Goal: Check status: Check status

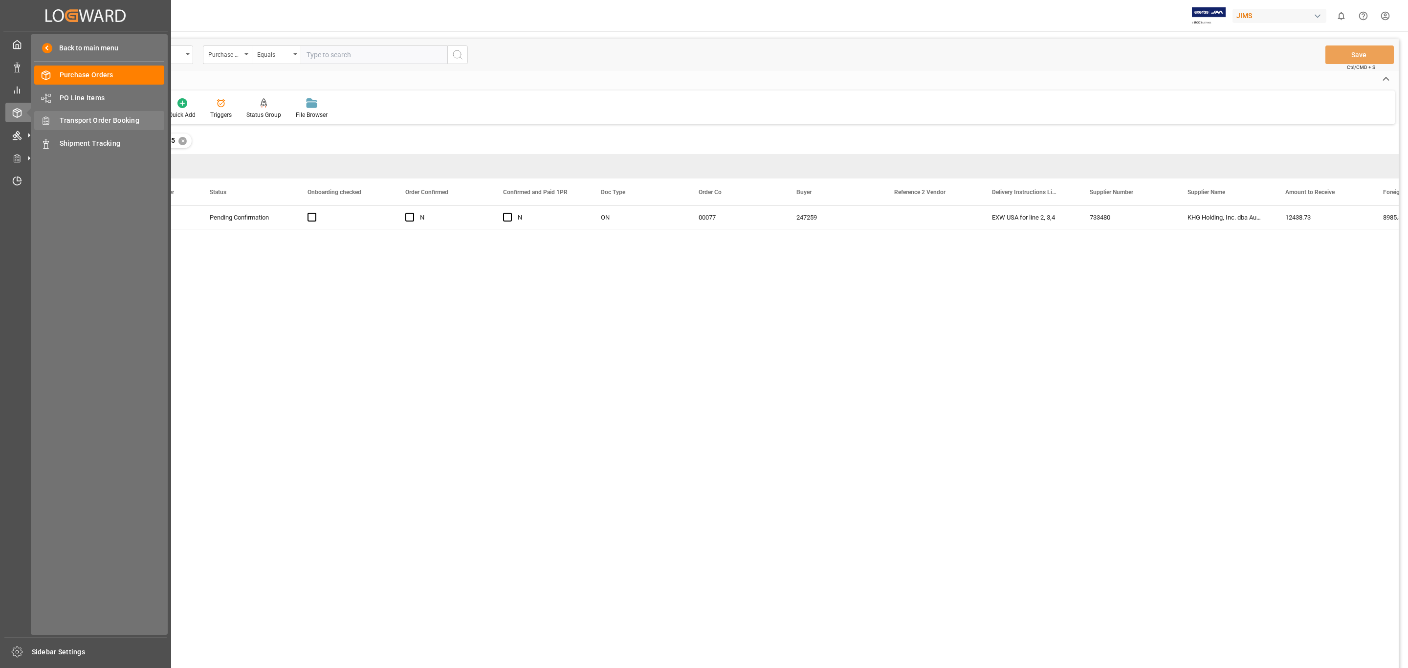
click at [82, 120] on span "Transport Order Booking" at bounding box center [112, 120] width 105 height 10
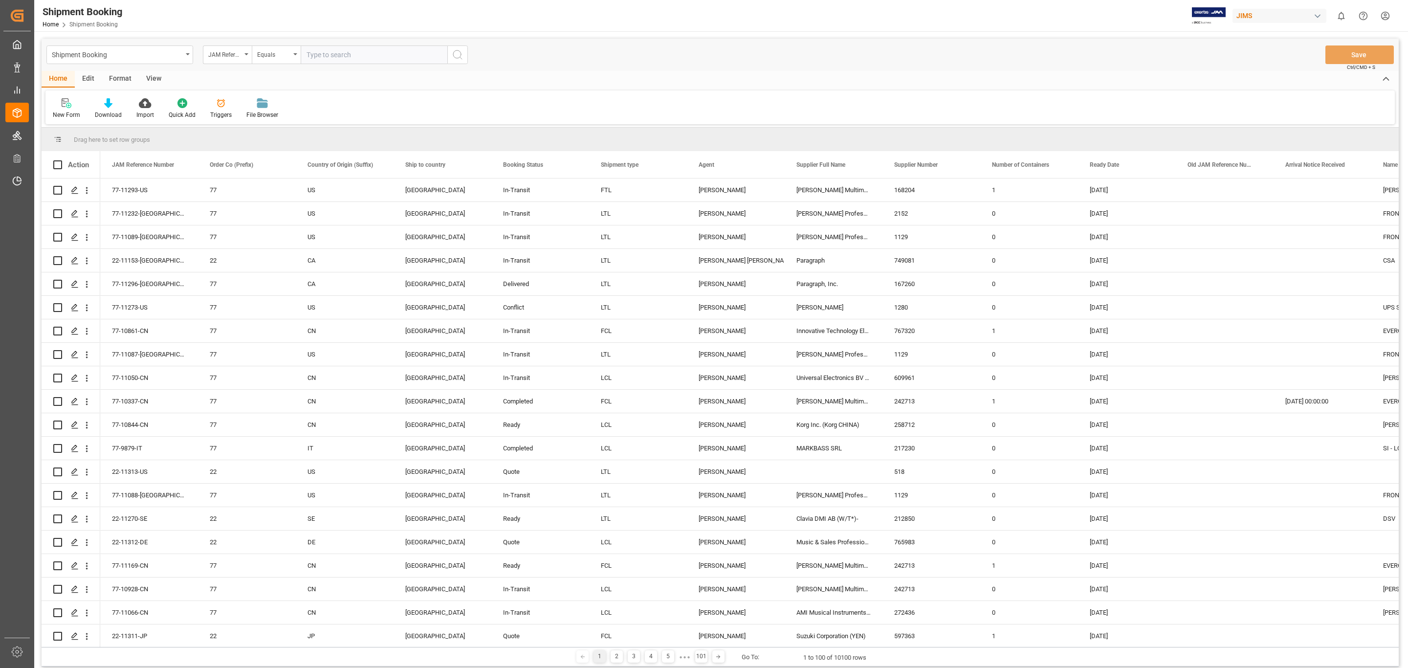
click at [370, 58] on input "text" at bounding box center [374, 54] width 147 height 19
paste input "77-8209-US"
type input "77-8209-US"
click at [461, 54] on icon "search button" at bounding box center [458, 55] width 12 height 12
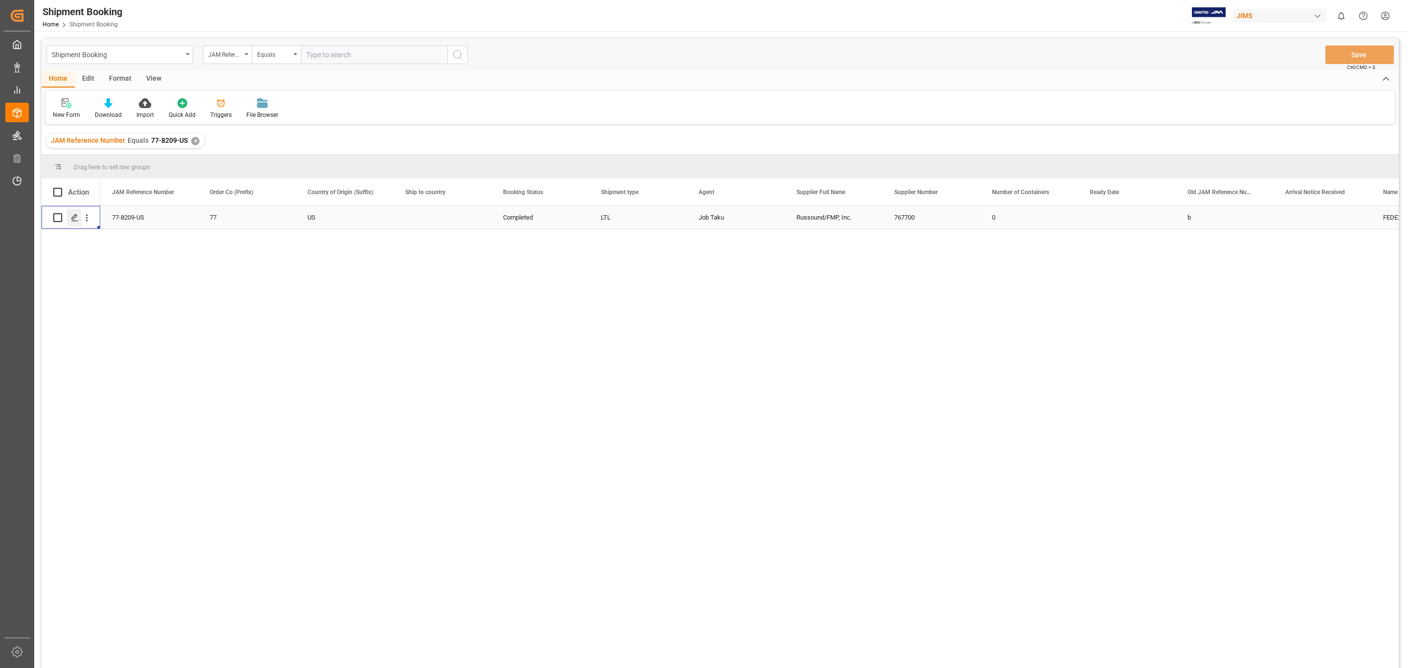
click at [74, 217] on icon "Press SPACE to select this row." at bounding box center [75, 218] width 8 height 8
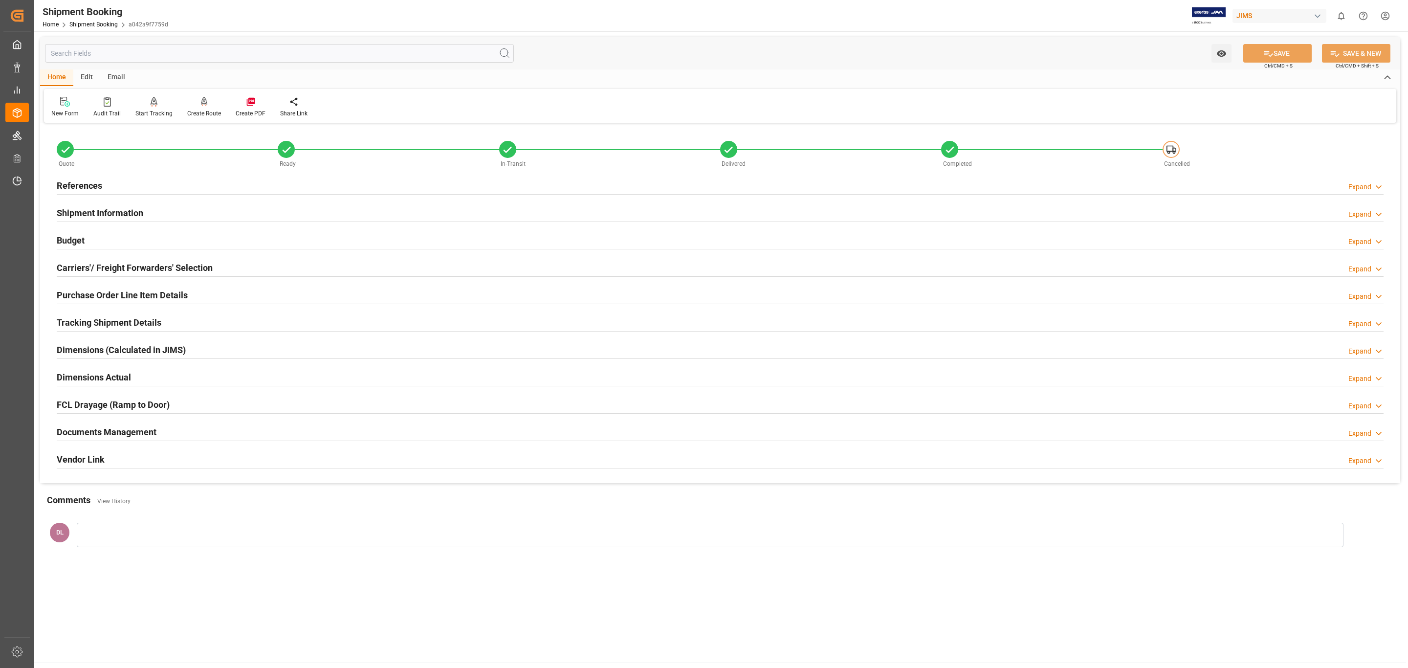
click at [143, 433] on h2 "Documents Management" at bounding box center [107, 431] width 100 height 13
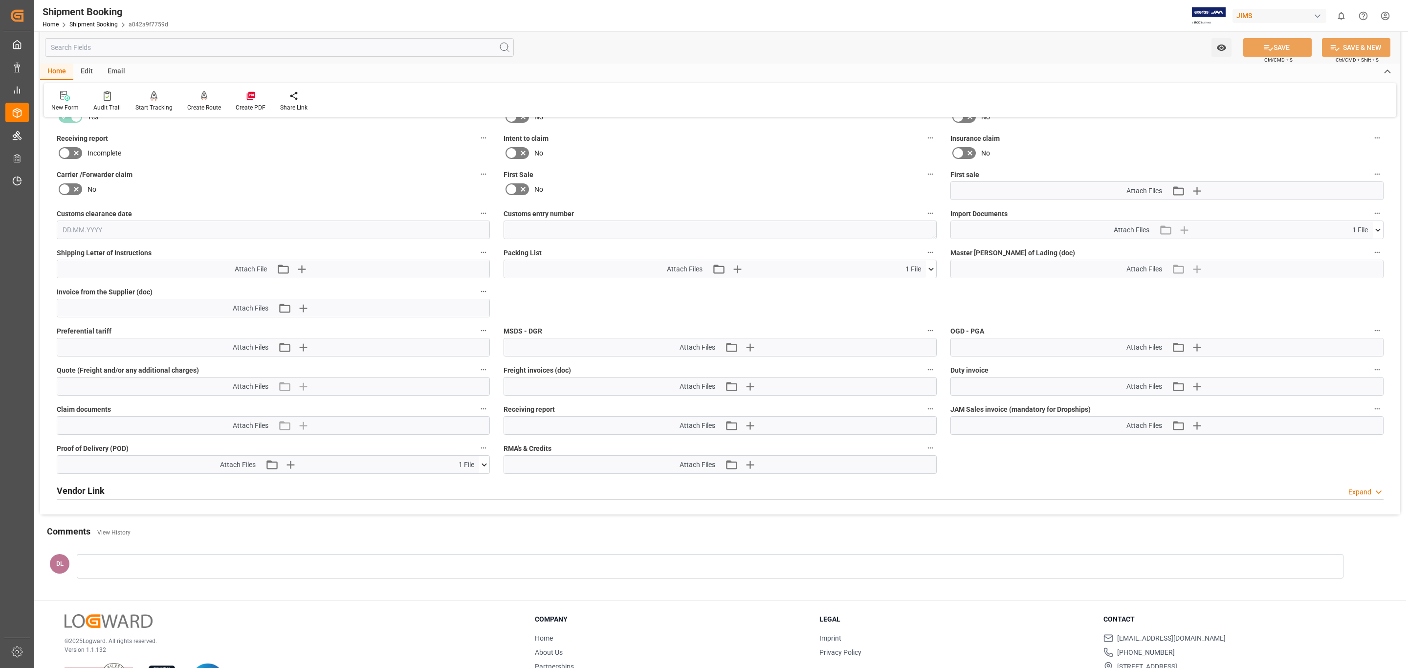
scroll to position [364, 0]
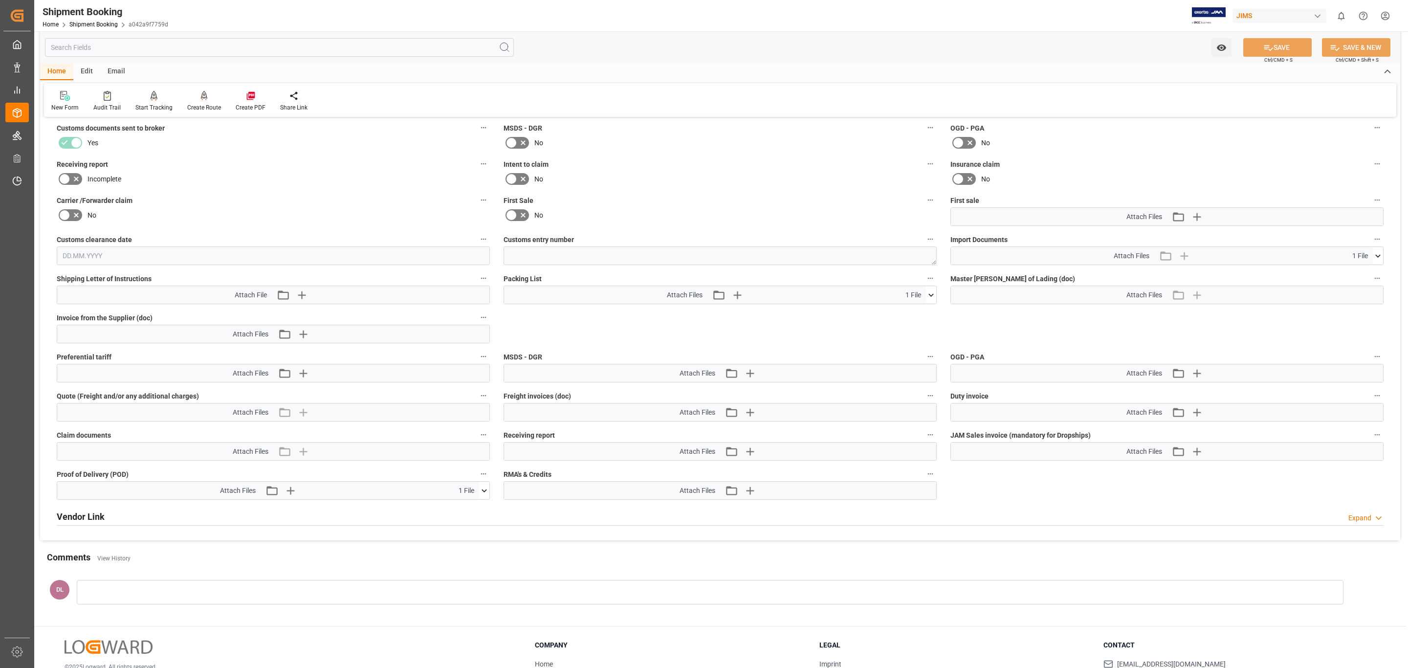
click at [1373, 252] on icon at bounding box center [1378, 256] width 10 height 10
click at [1373, 274] on icon at bounding box center [1372, 274] width 9 height 6
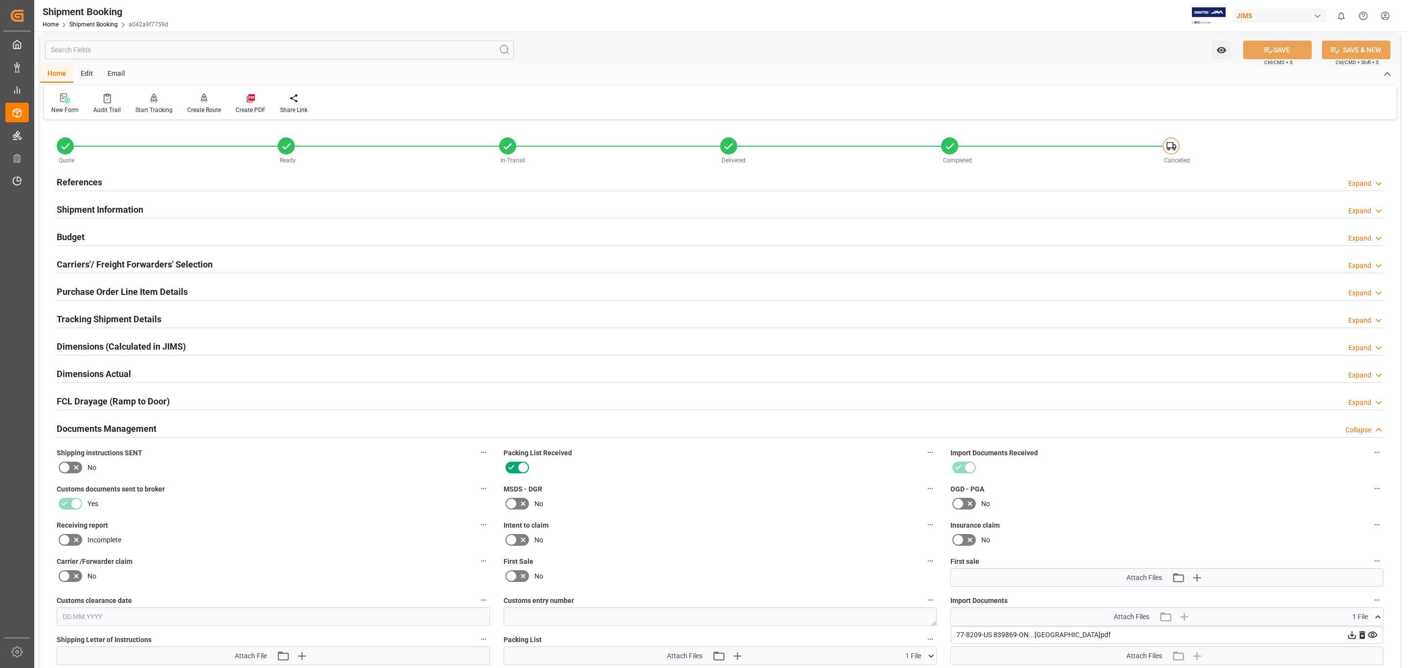
scroll to position [0, 0]
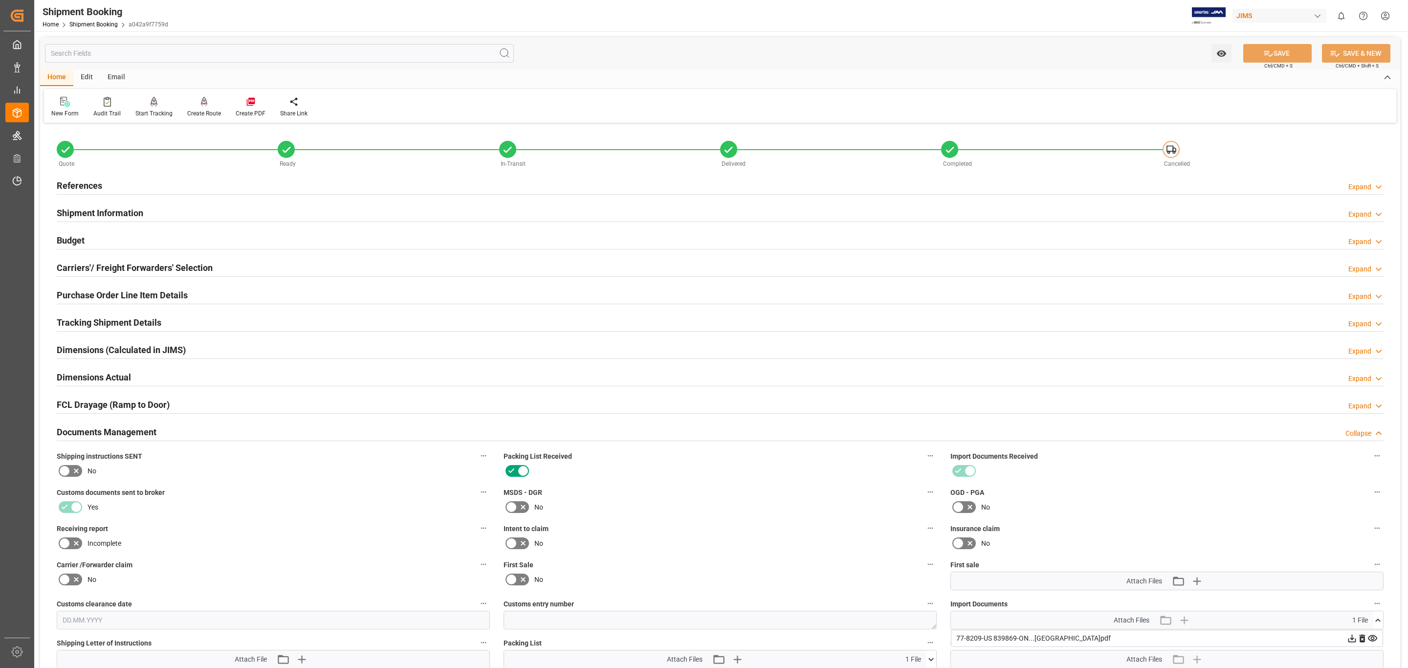
click at [114, 212] on h2 "Shipment Information" at bounding box center [100, 212] width 87 height 13
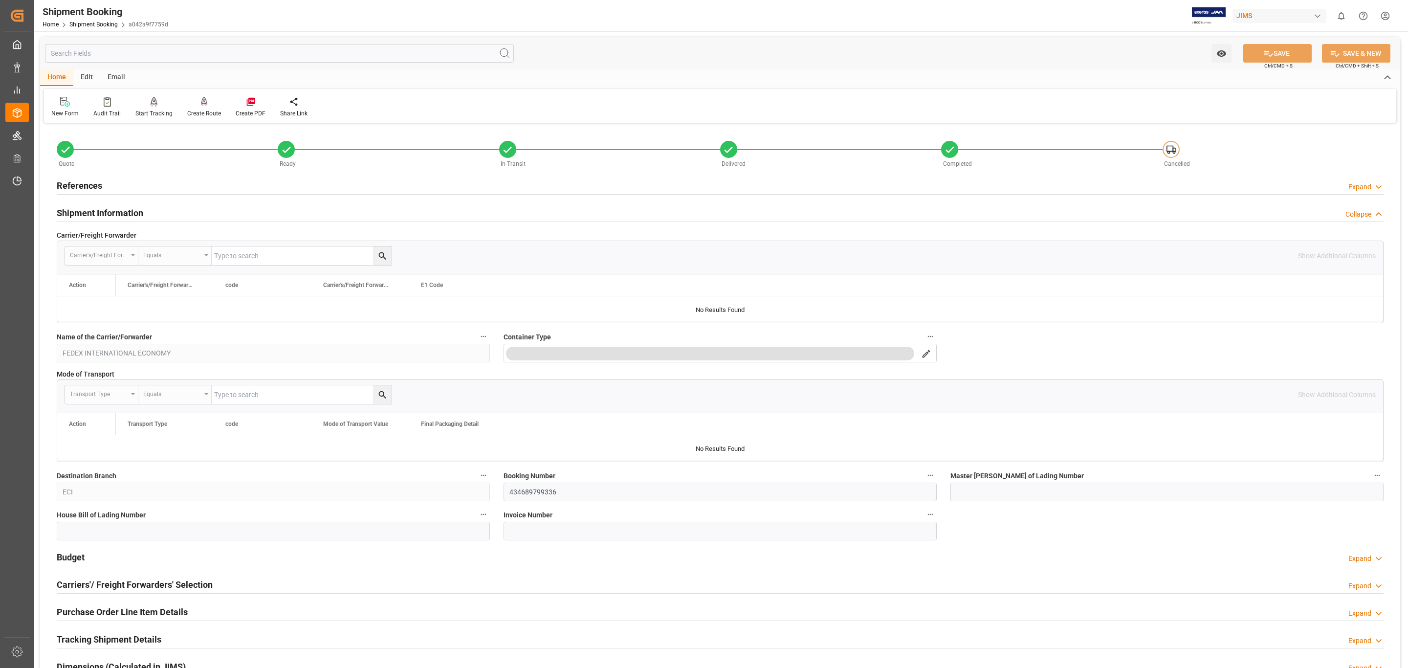
click at [97, 180] on h2 "References" at bounding box center [79, 185] width 45 height 13
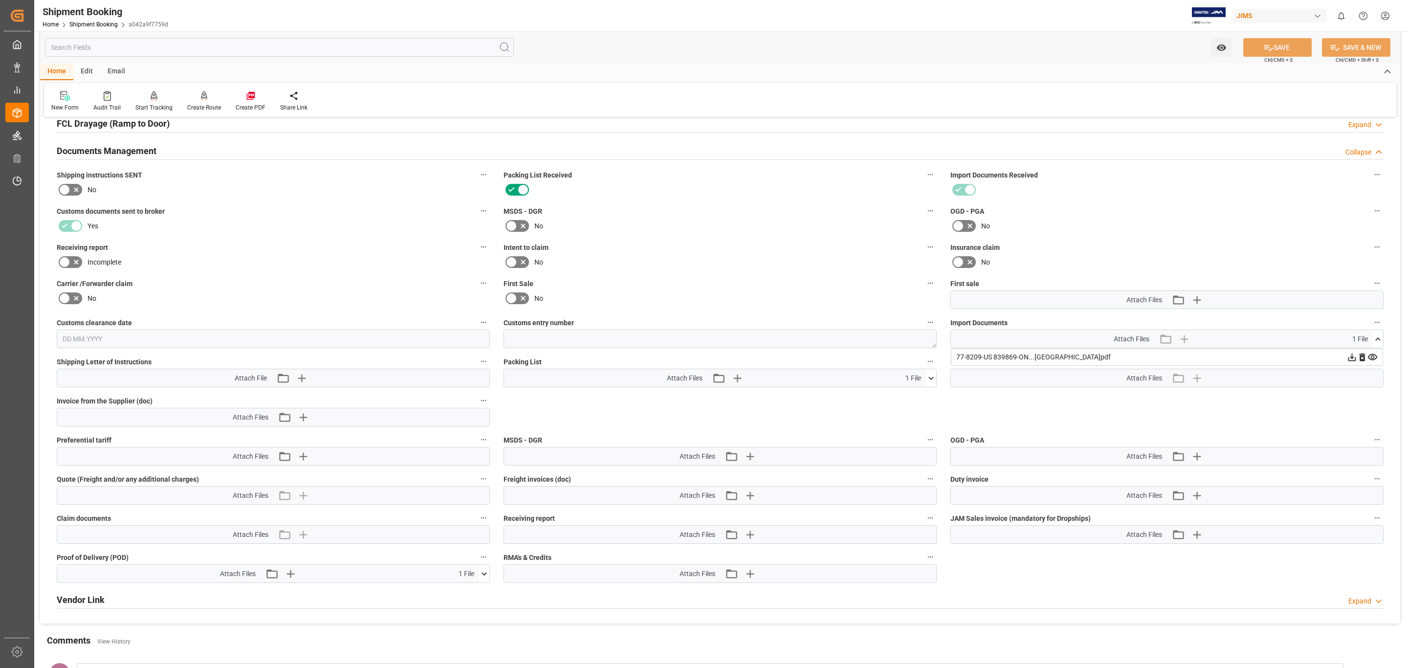
scroll to position [805, 0]
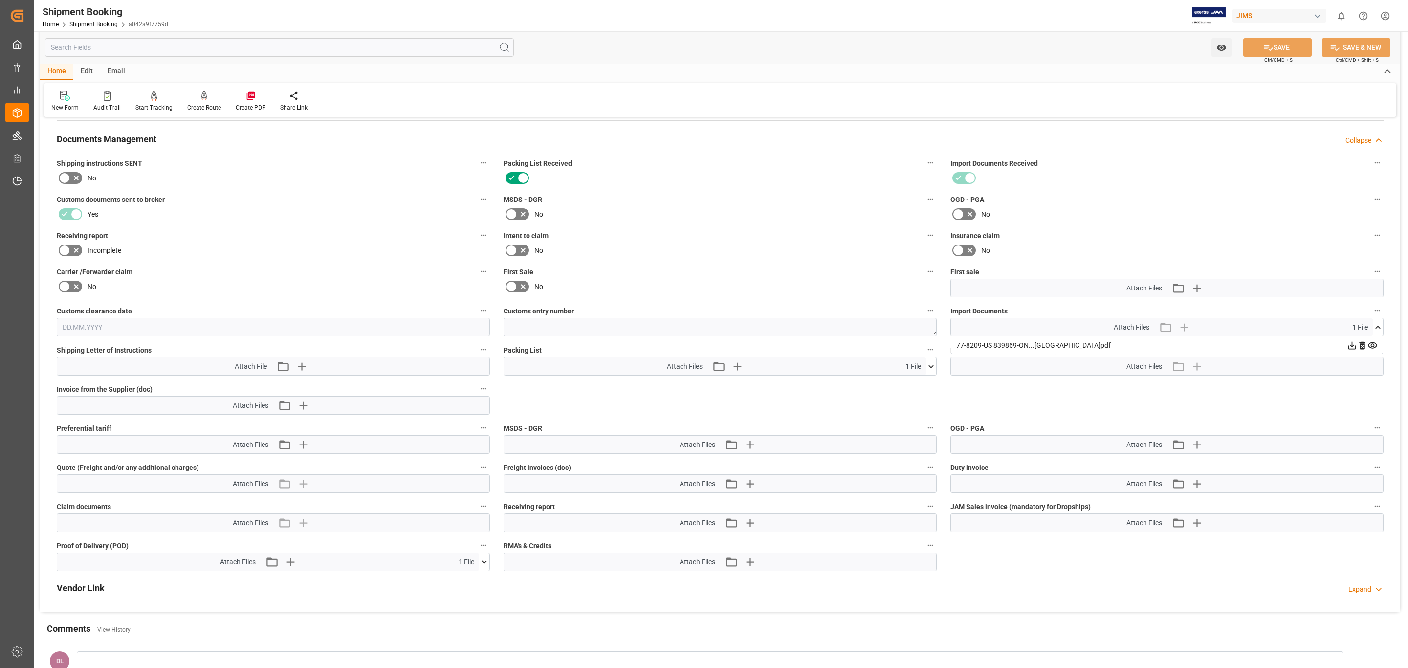
click at [483, 565] on icon at bounding box center [484, 562] width 10 height 10
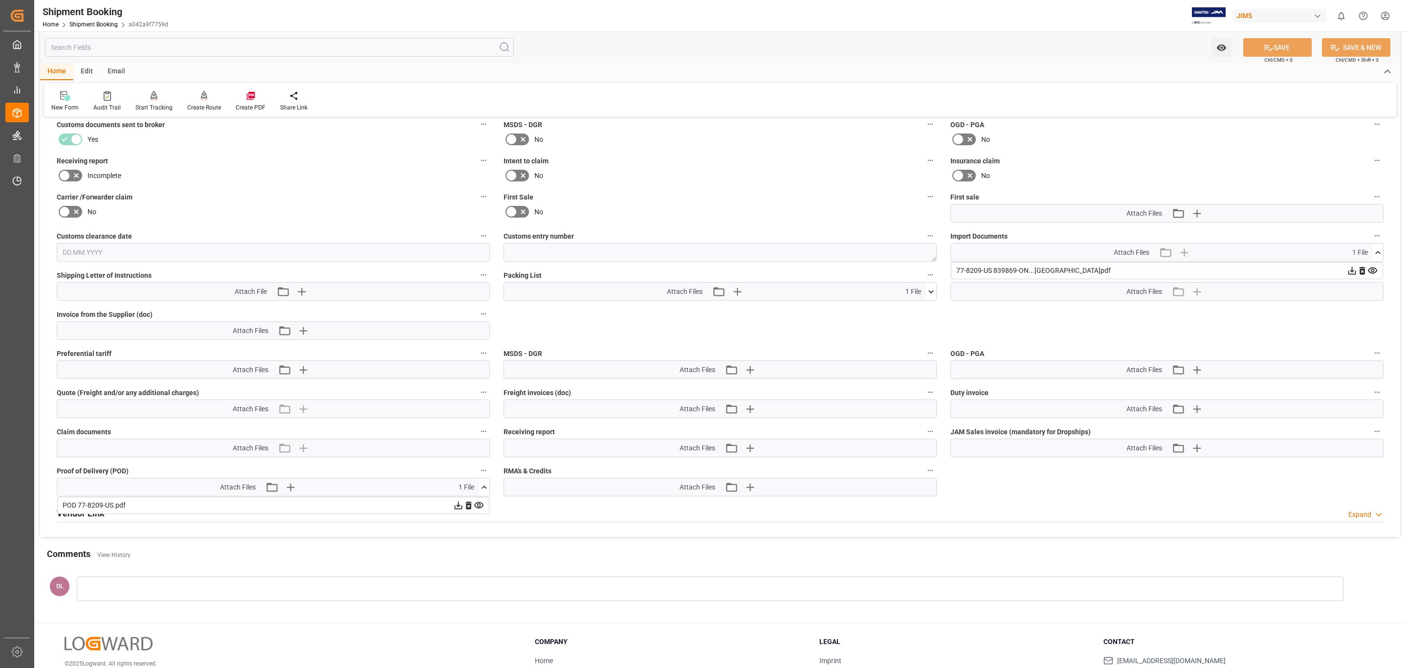
scroll to position [952, 0]
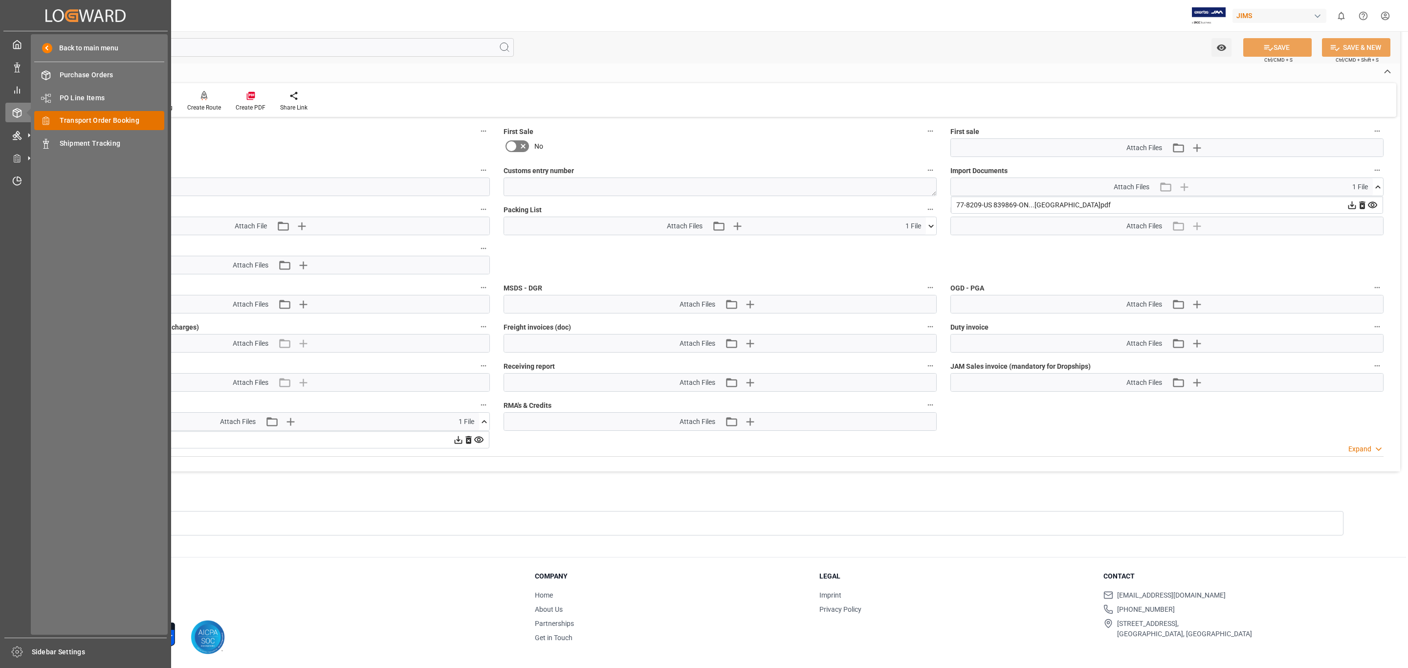
click at [85, 120] on span "Transport Order Booking" at bounding box center [112, 120] width 105 height 10
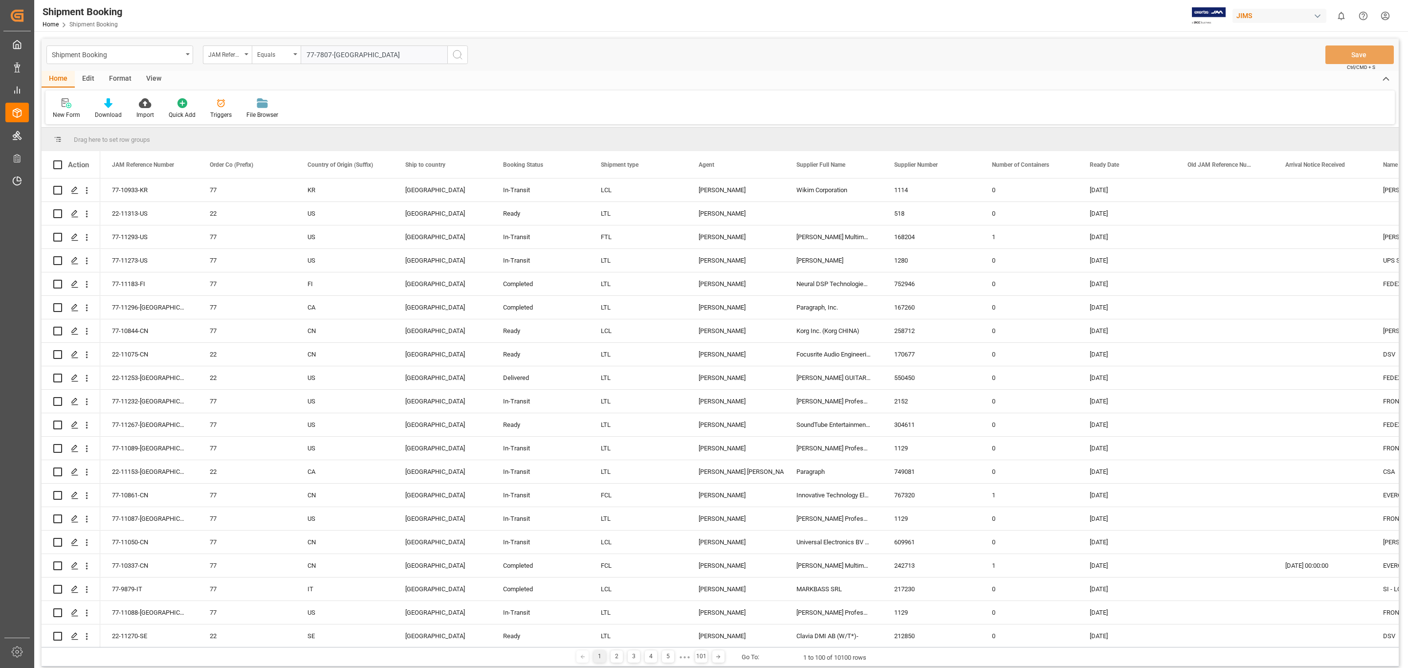
type input "77-7807-[GEOGRAPHIC_DATA]"
click at [461, 58] on icon "search button" at bounding box center [458, 55] width 12 height 12
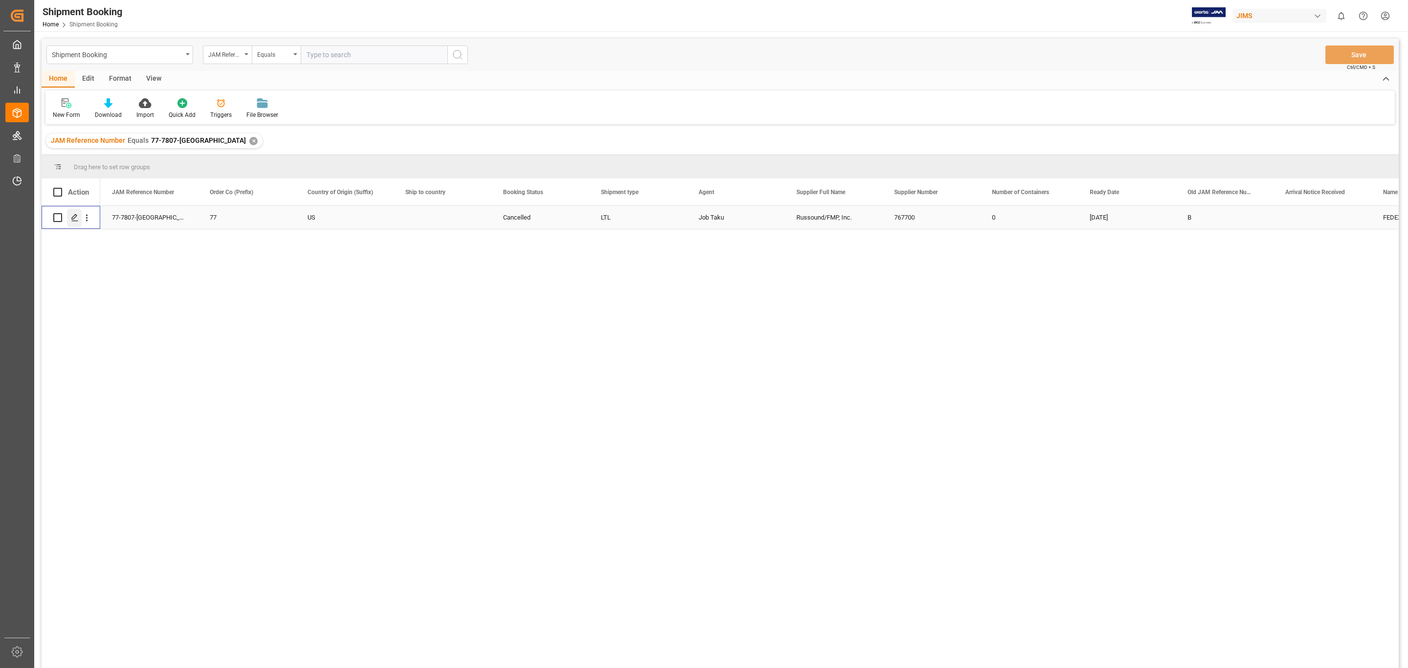
click at [73, 216] on icon "Press SPACE to select this row." at bounding box center [75, 218] width 8 height 8
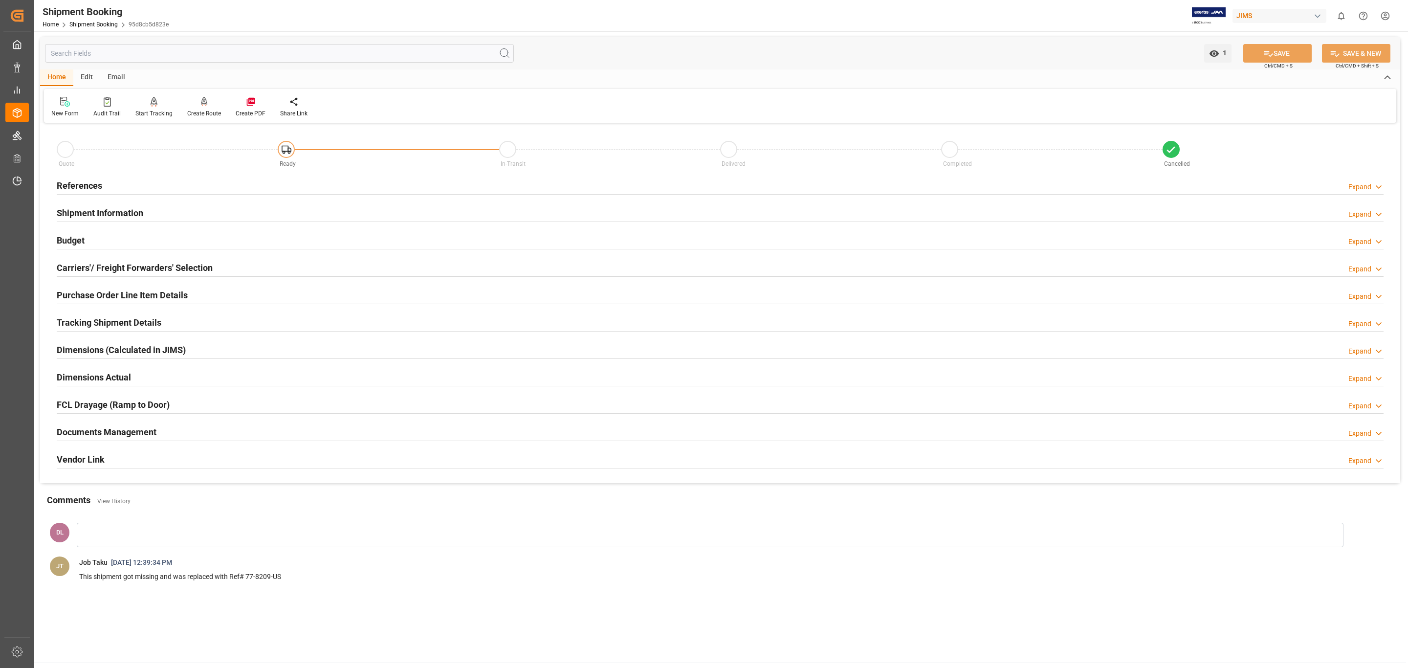
click at [268, 425] on div "Documents Management Expand" at bounding box center [720, 431] width 1327 height 19
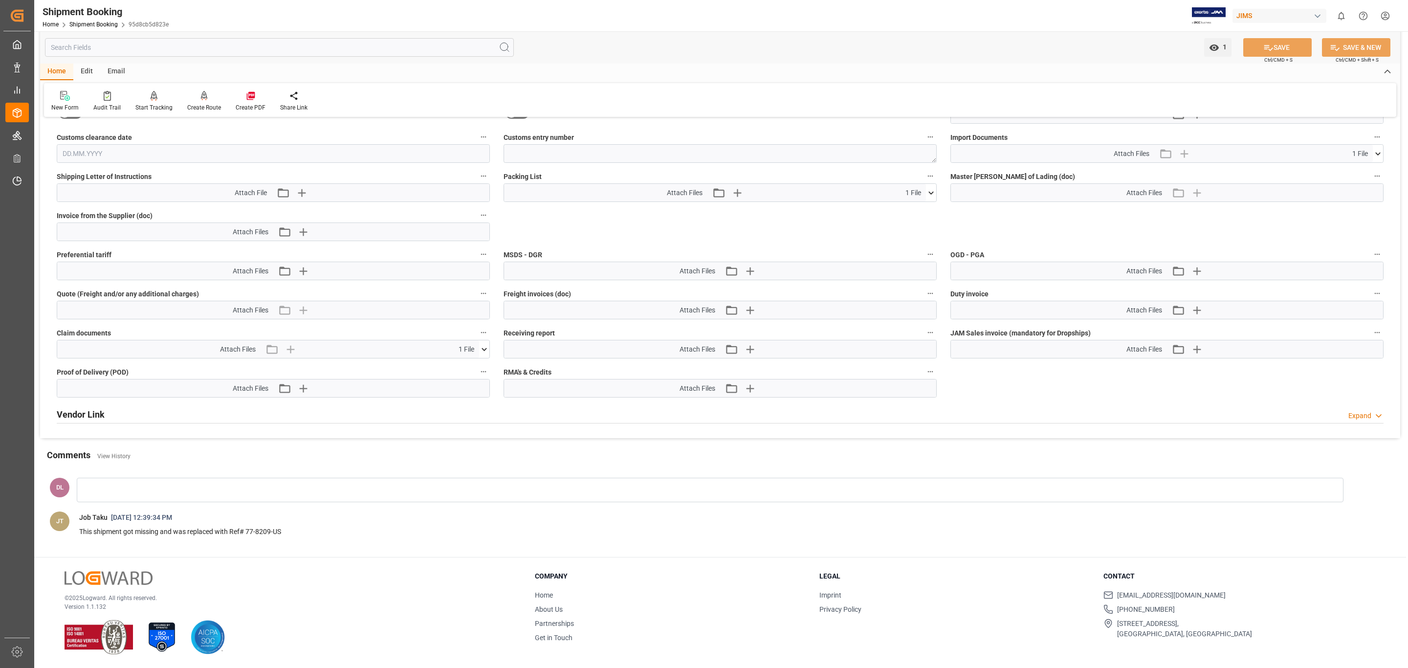
scroll to position [471, 0]
click at [482, 349] on icon at bounding box center [484, 349] width 10 height 10
click at [480, 367] on icon at bounding box center [478, 367] width 9 height 6
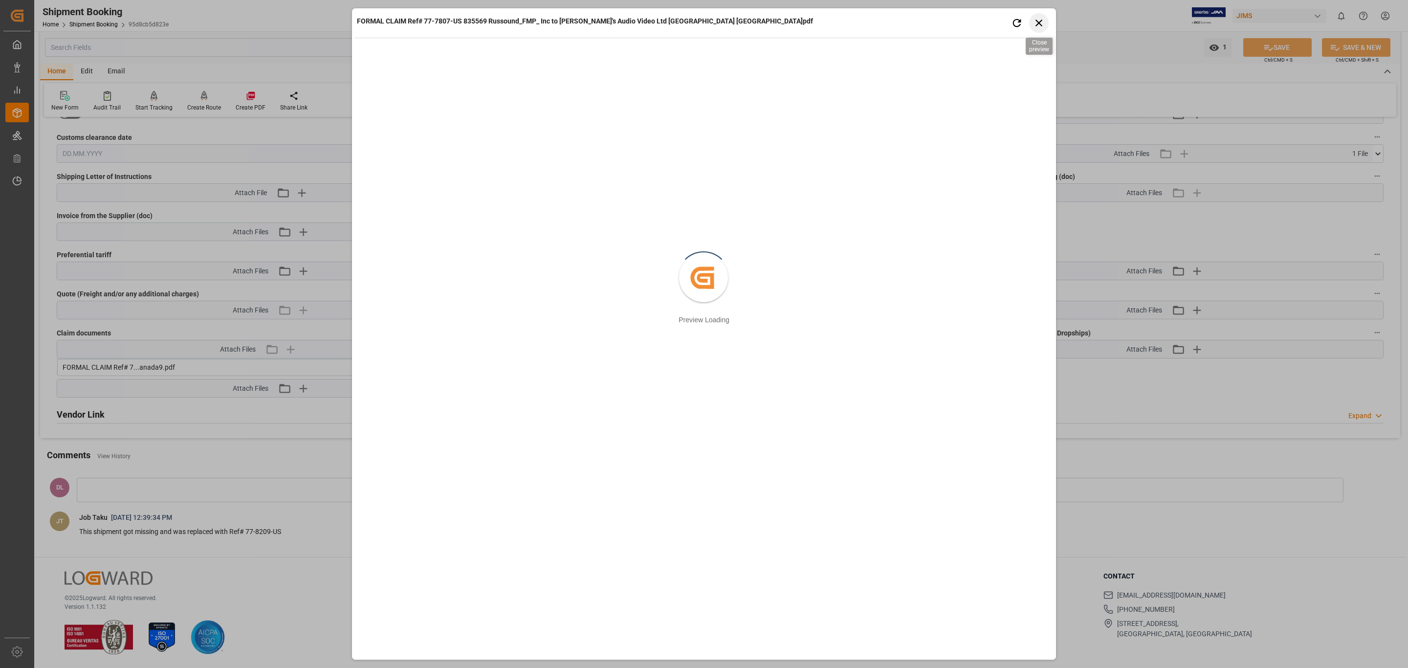
click at [1045, 22] on icon "button" at bounding box center [1039, 23] width 12 height 12
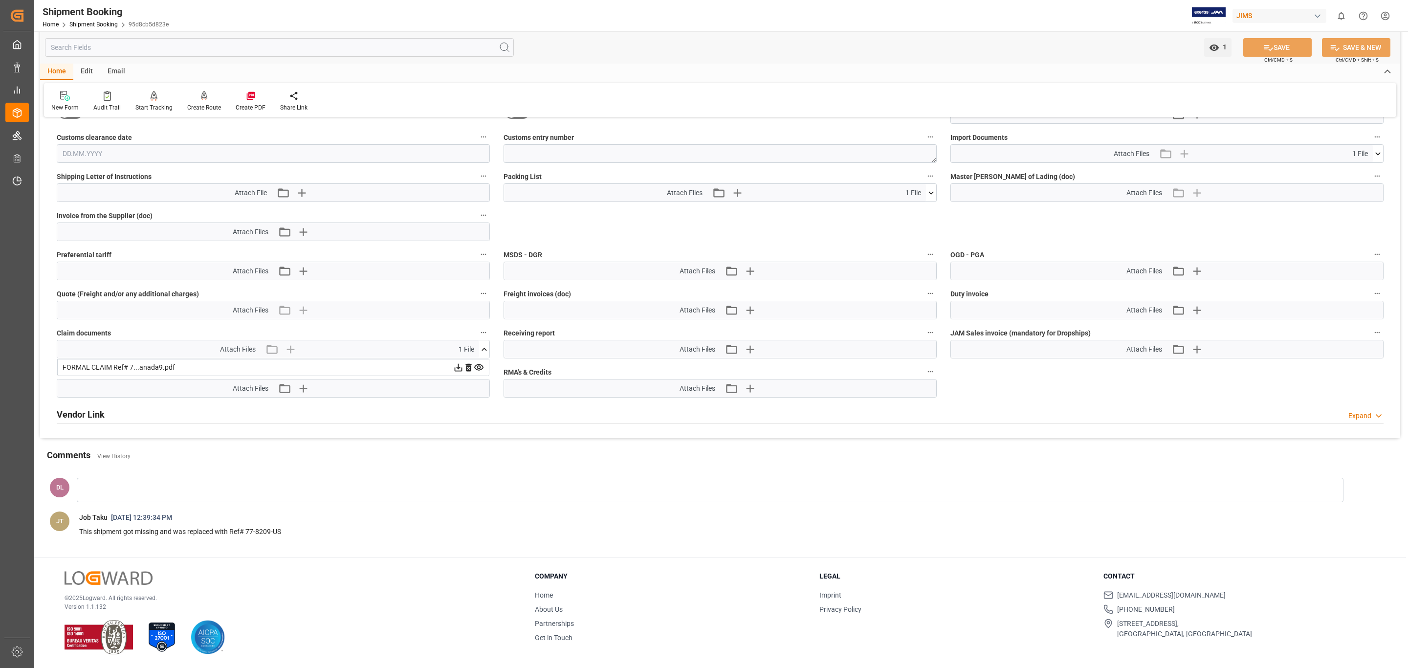
click at [454, 365] on icon at bounding box center [458, 367] width 10 height 10
